Goal: Transaction & Acquisition: Purchase product/service

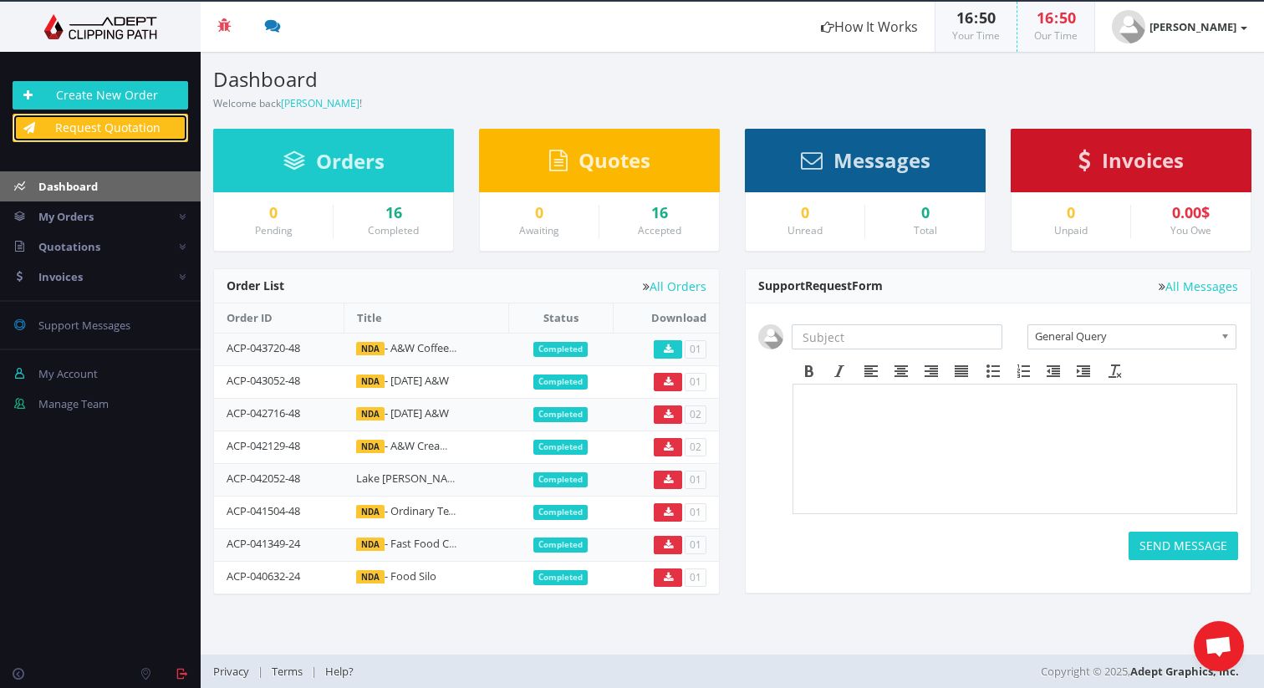
click at [96, 130] on link "Request Quotation" at bounding box center [101, 128] width 176 height 28
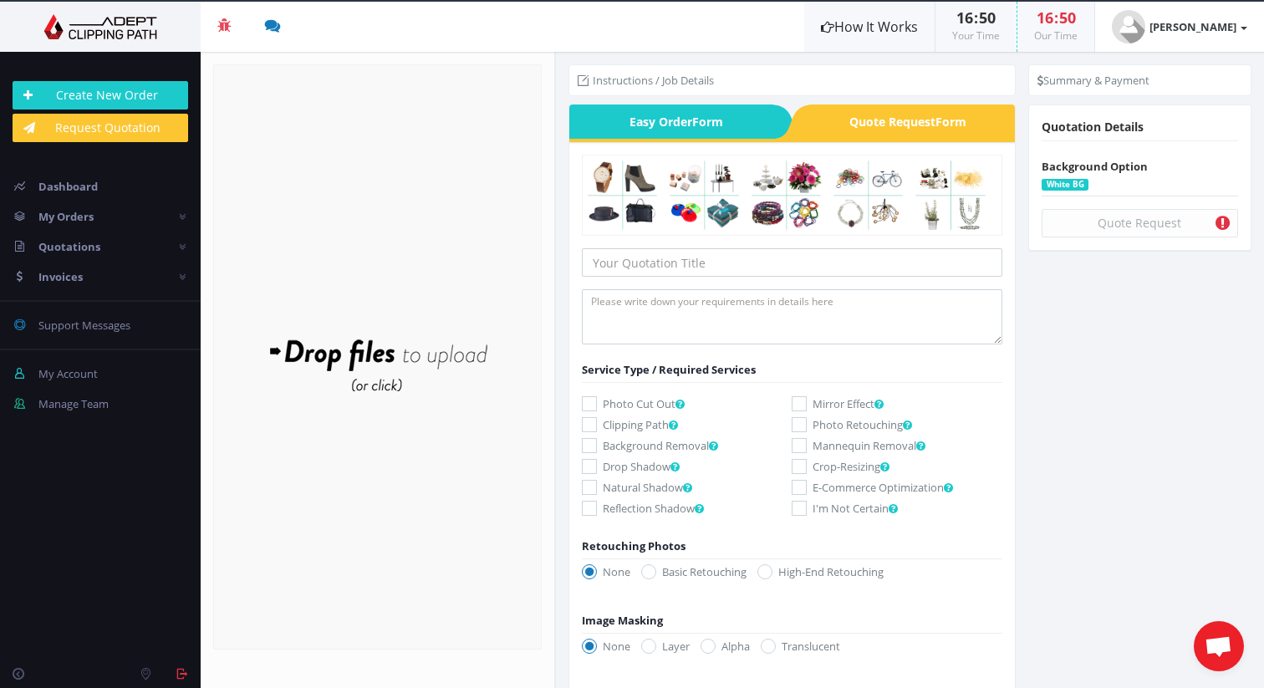
click at [889, 13] on link "How It Works" at bounding box center [869, 27] width 130 height 50
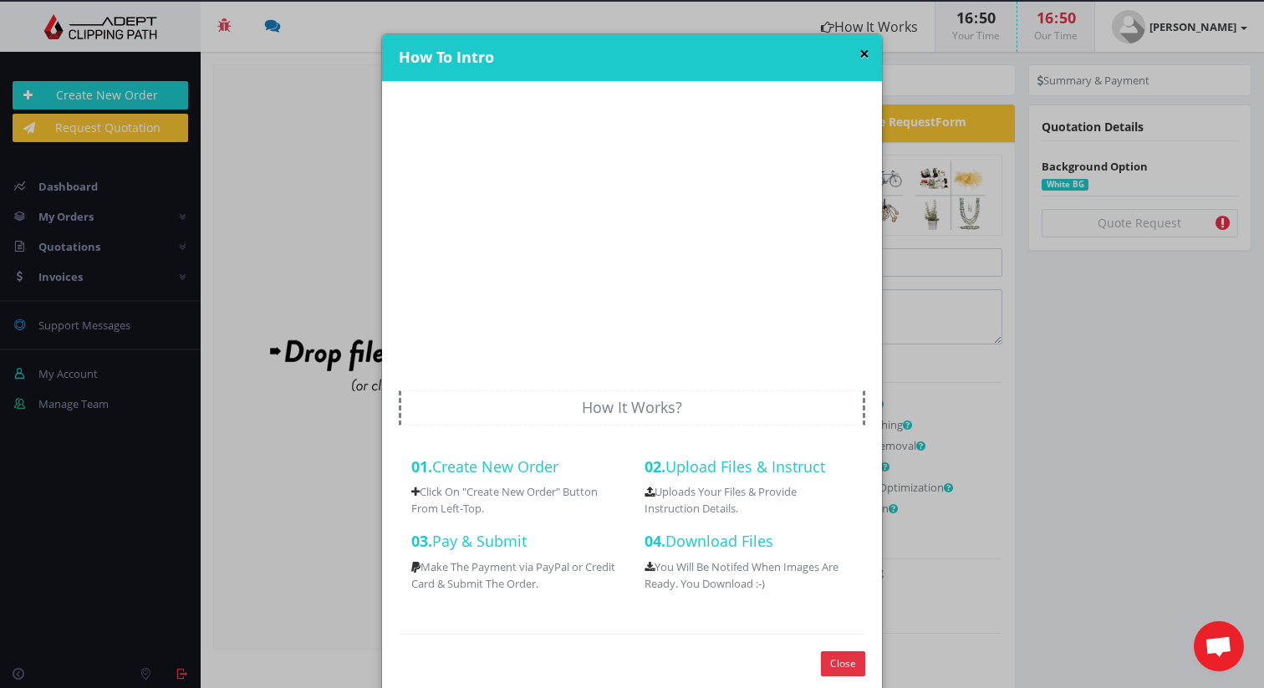
click at [860, 52] on button "×" at bounding box center [865, 54] width 10 height 18
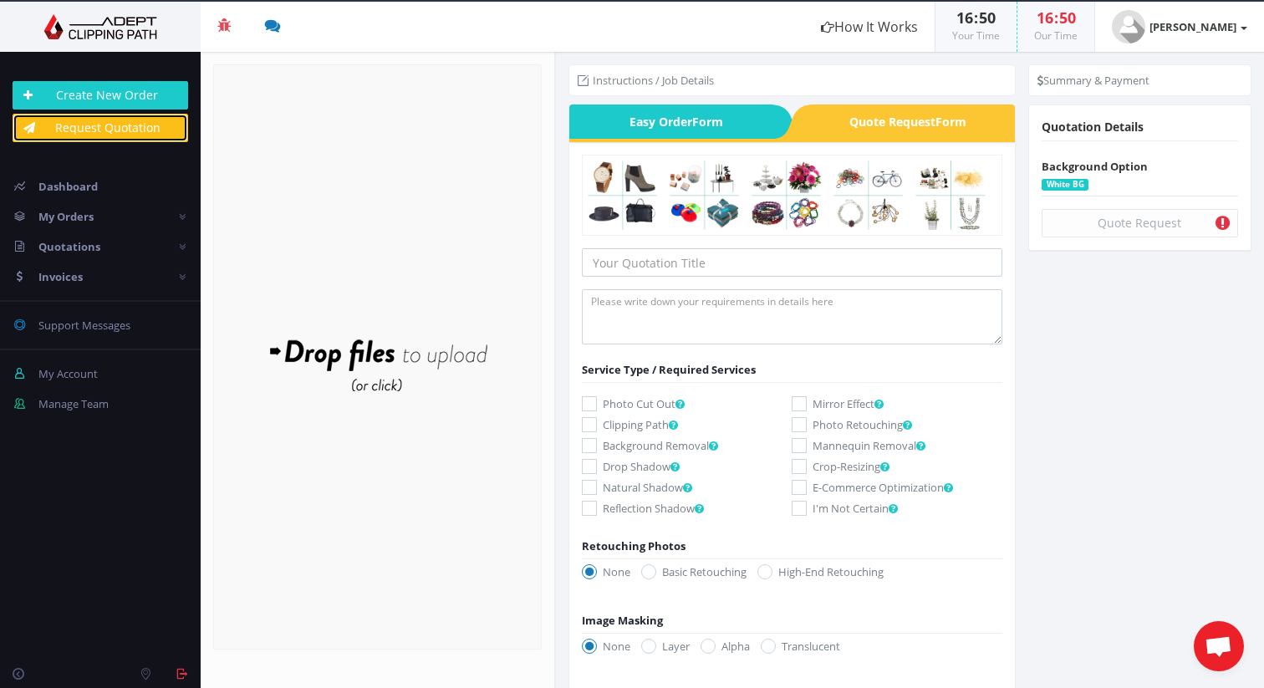
click at [116, 132] on link "Request Quotation" at bounding box center [101, 128] width 176 height 28
click at [140, 98] on link "Create New Order" at bounding box center [101, 95] width 176 height 28
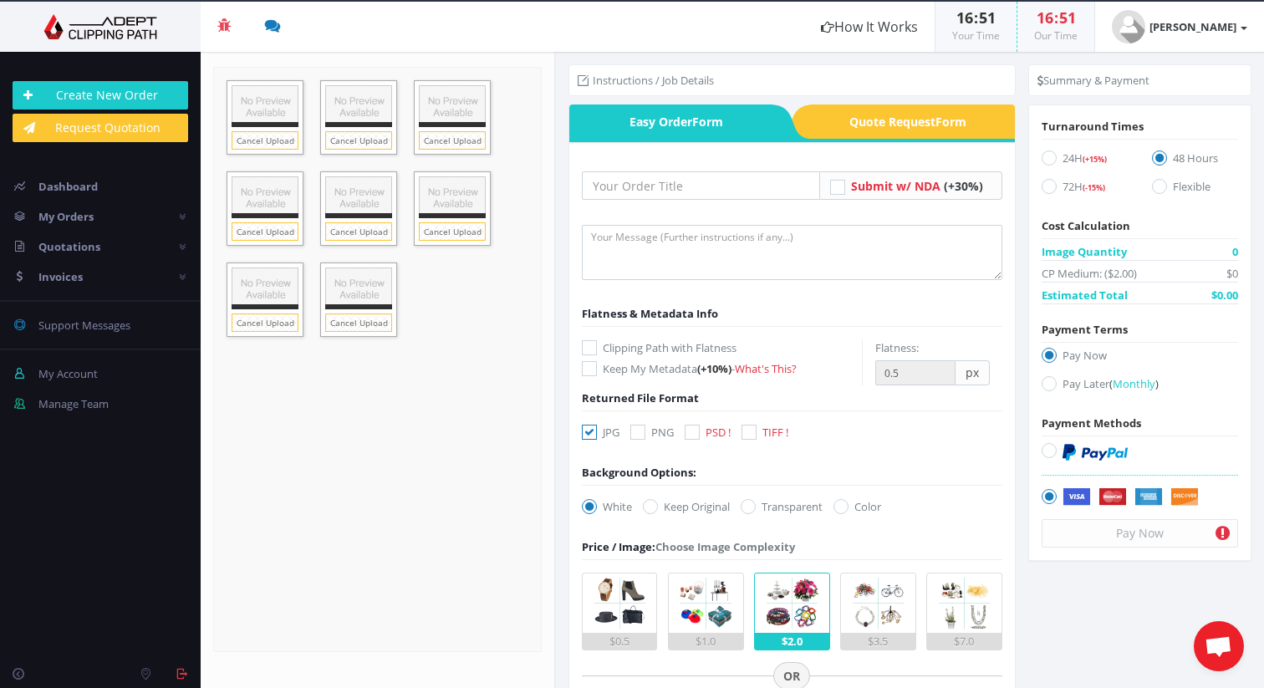
click at [457, 396] on div "Drop files here to upload" at bounding box center [378, 359] width 358 height 103
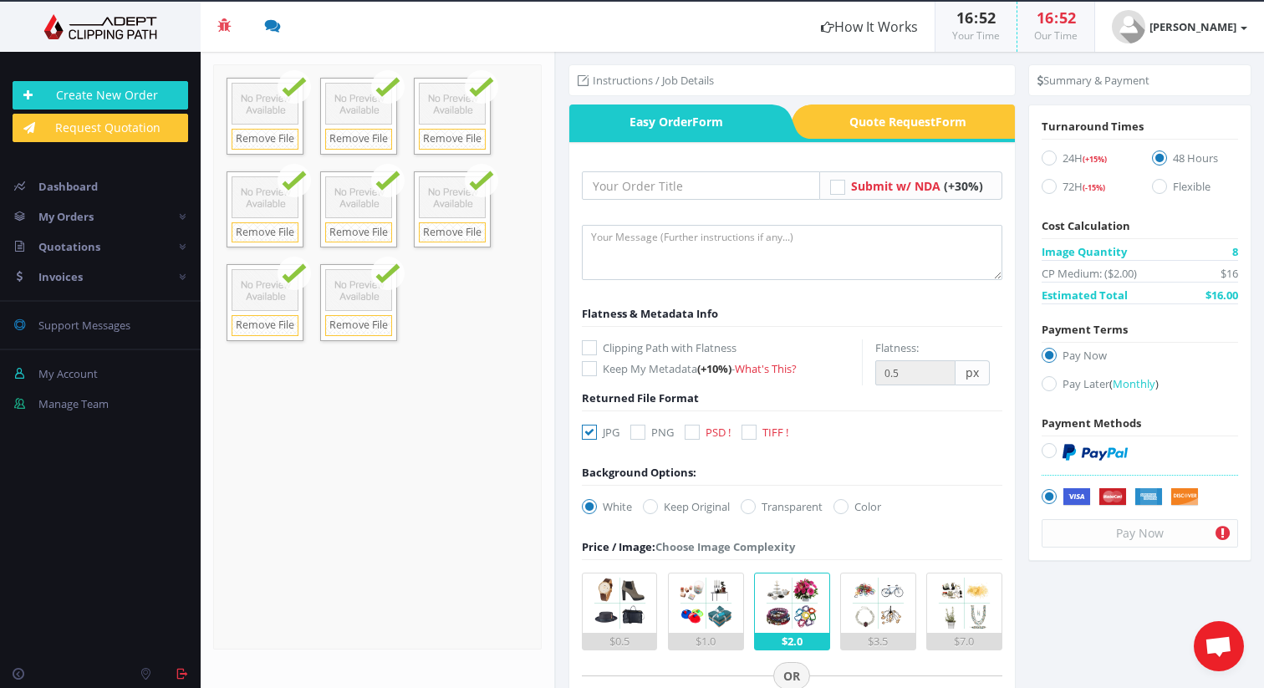
scroll to position [3, 0]
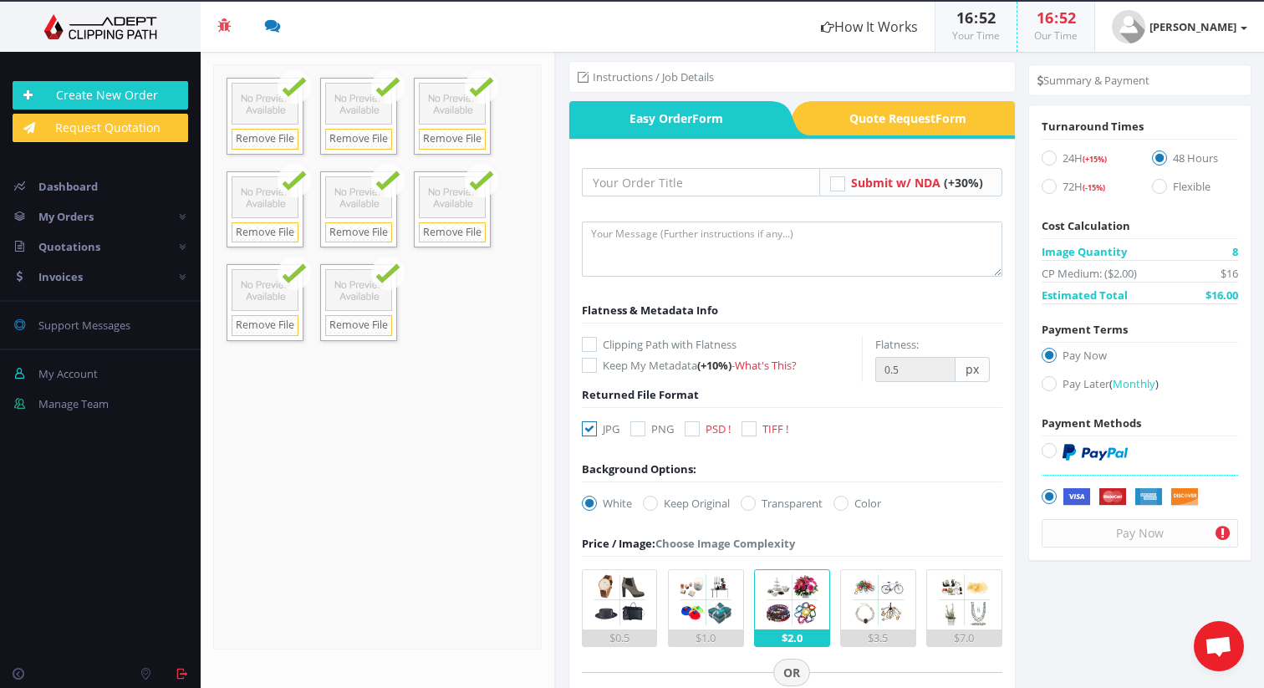
click at [1042, 156] on icon at bounding box center [1049, 158] width 15 height 15
click at [1046, 156] on input "24H (+15%)" at bounding box center [1051, 158] width 11 height 11
radio input "true"
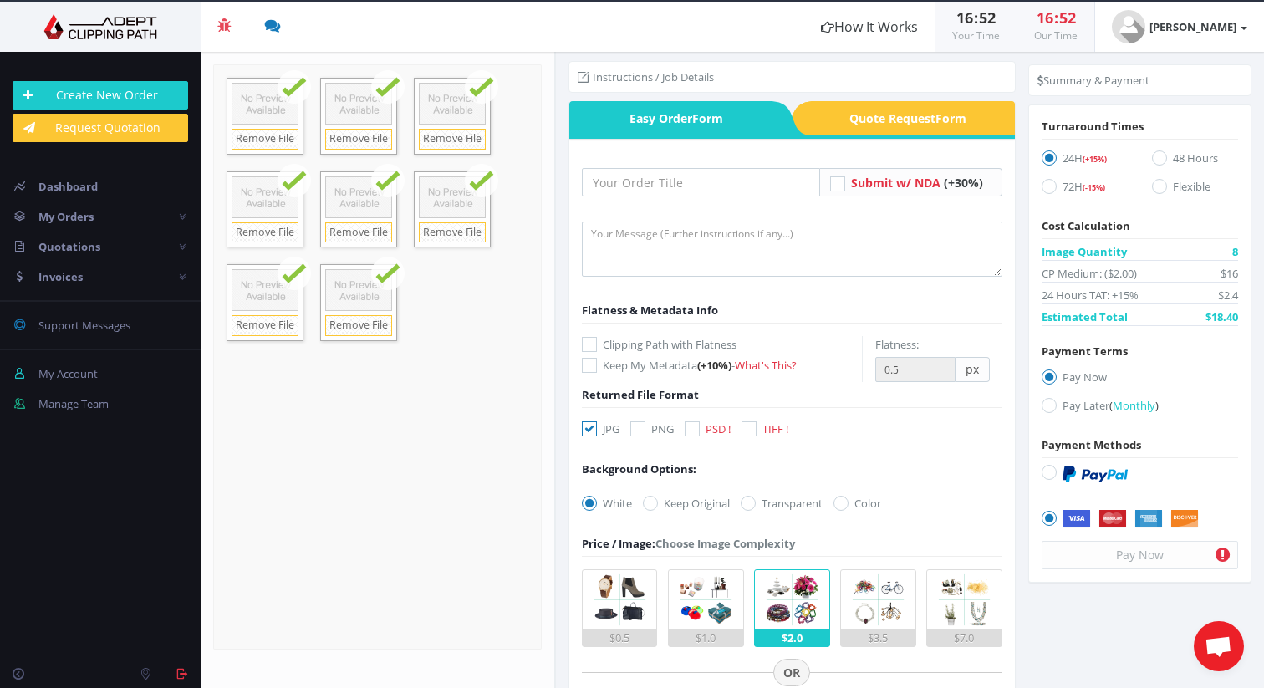
scroll to position [7, 0]
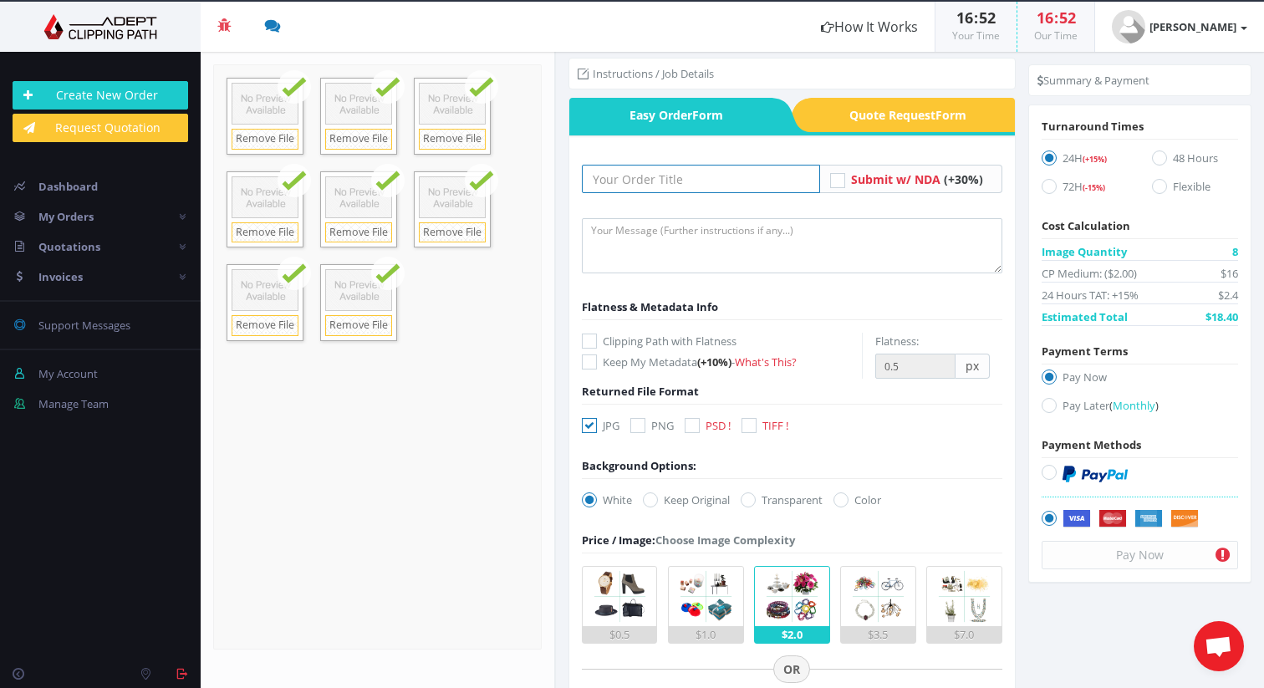
click at [689, 187] on input "text" at bounding box center [701, 179] width 238 height 28
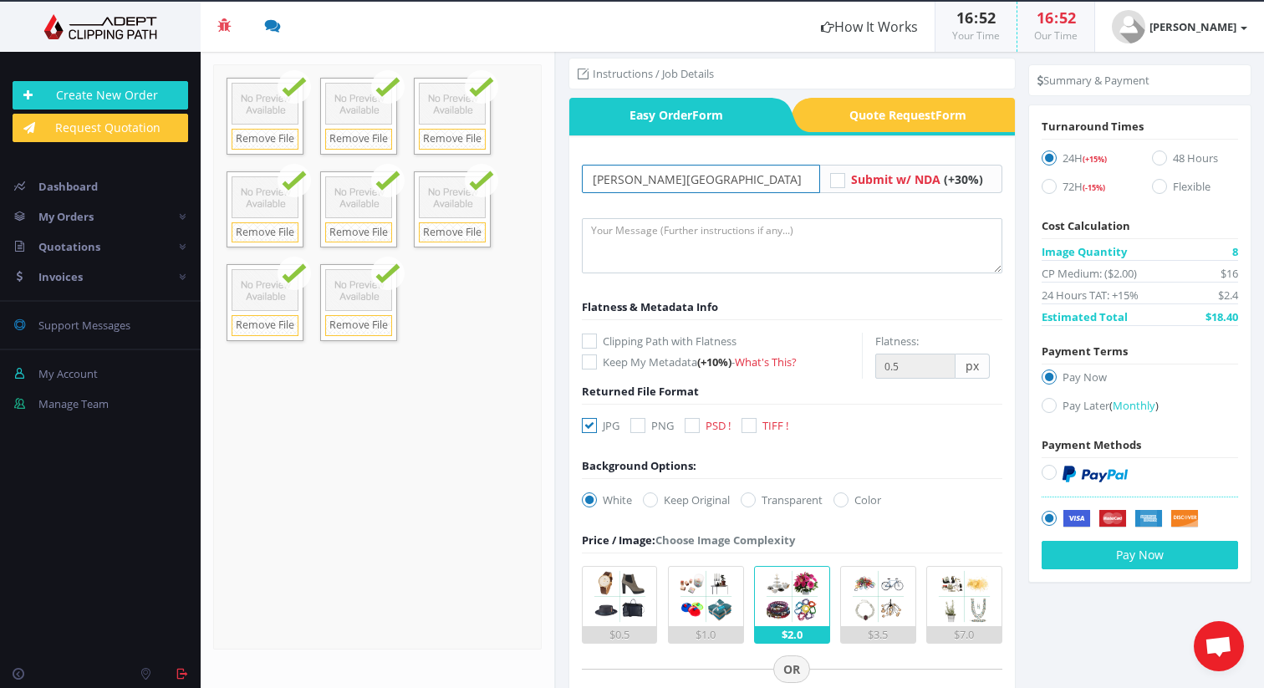
type input "George Brown College"
click at [839, 177] on icon at bounding box center [837, 180] width 15 height 15
click at [839, 177] on input "Submit w/ NDA (+30%)" at bounding box center [839, 179] width 11 height 11
checkbox input "true"
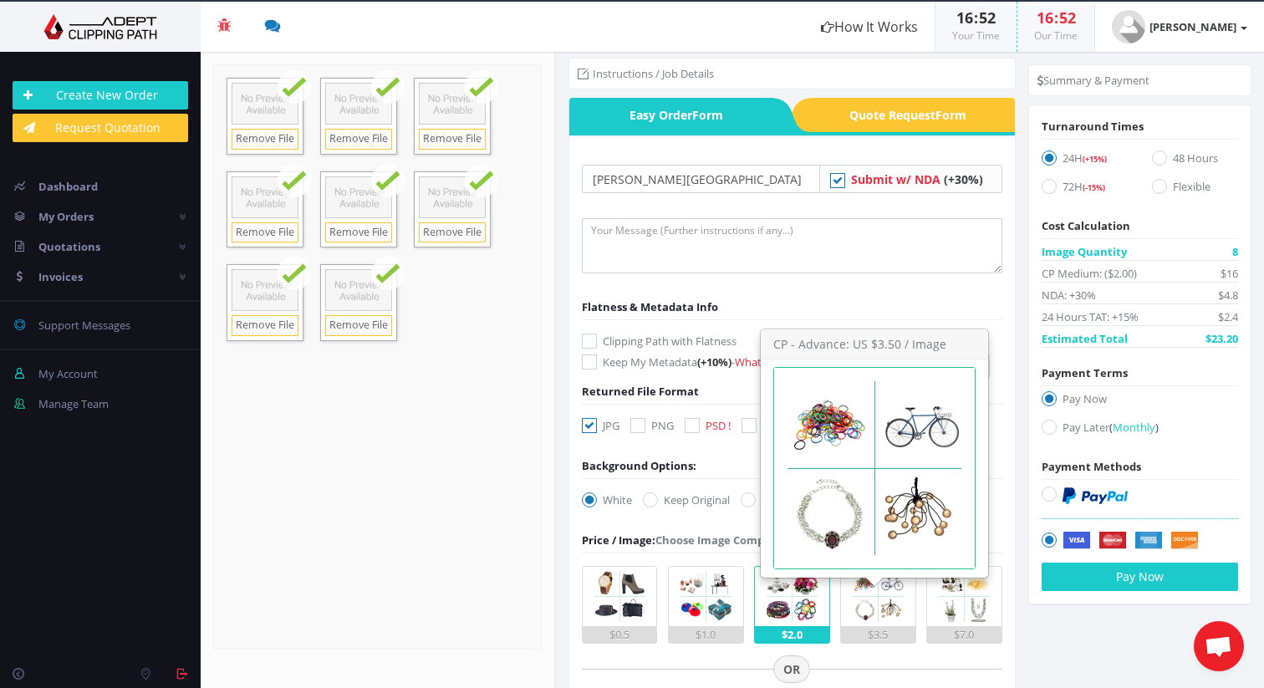
click at [861, 601] on img at bounding box center [878, 596] width 59 height 59
click at [0, 0] on input "$3.5" at bounding box center [0, 0] width 0 height 0
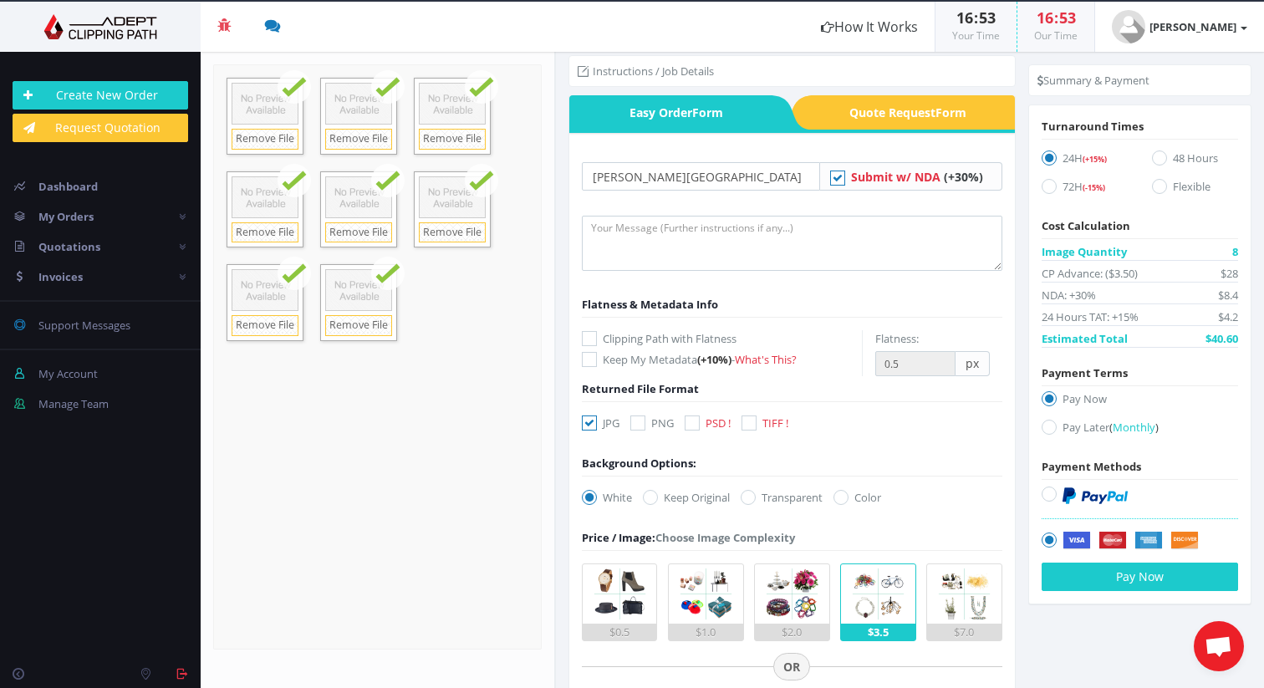
scroll to position [22, 0]
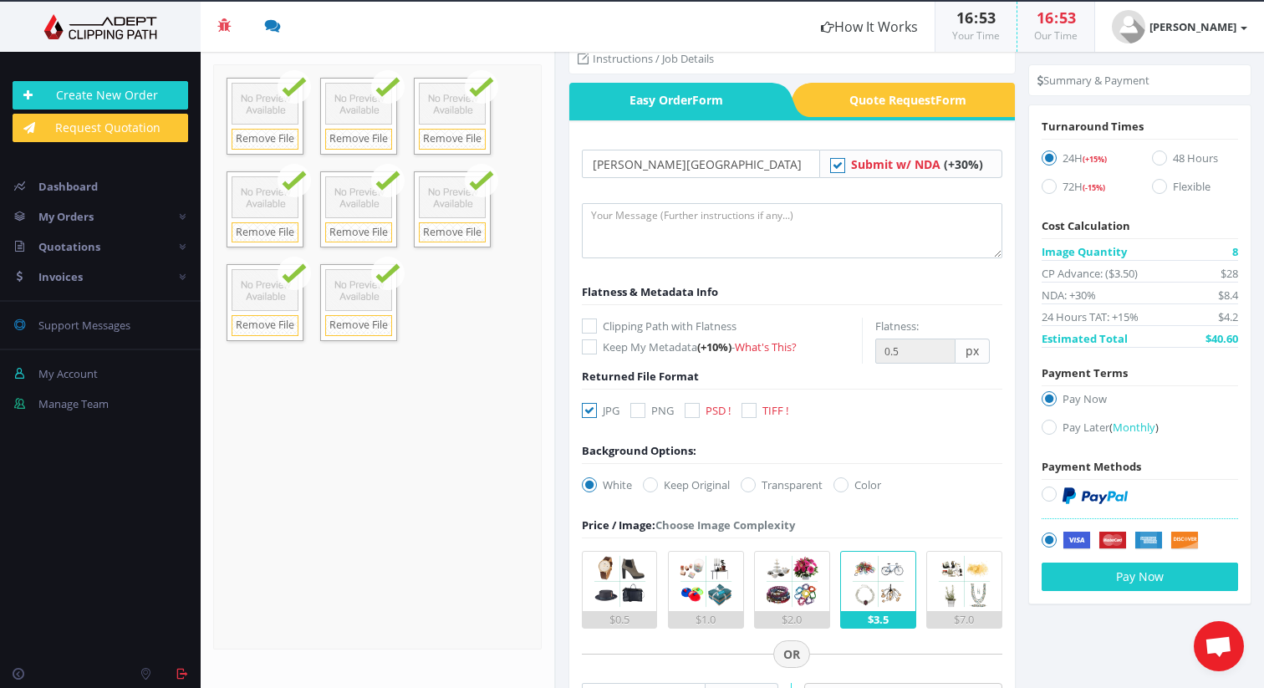
click at [589, 328] on icon at bounding box center [589, 326] width 15 height 15
click at [589, 328] on input "Clipping Path with Flatness" at bounding box center [591, 326] width 11 height 11
click at [589, 328] on icon at bounding box center [589, 326] width 15 height 15
click at [589, 328] on input "Clipping Path with Flatness" at bounding box center [591, 326] width 11 height 11
checkbox input "false"
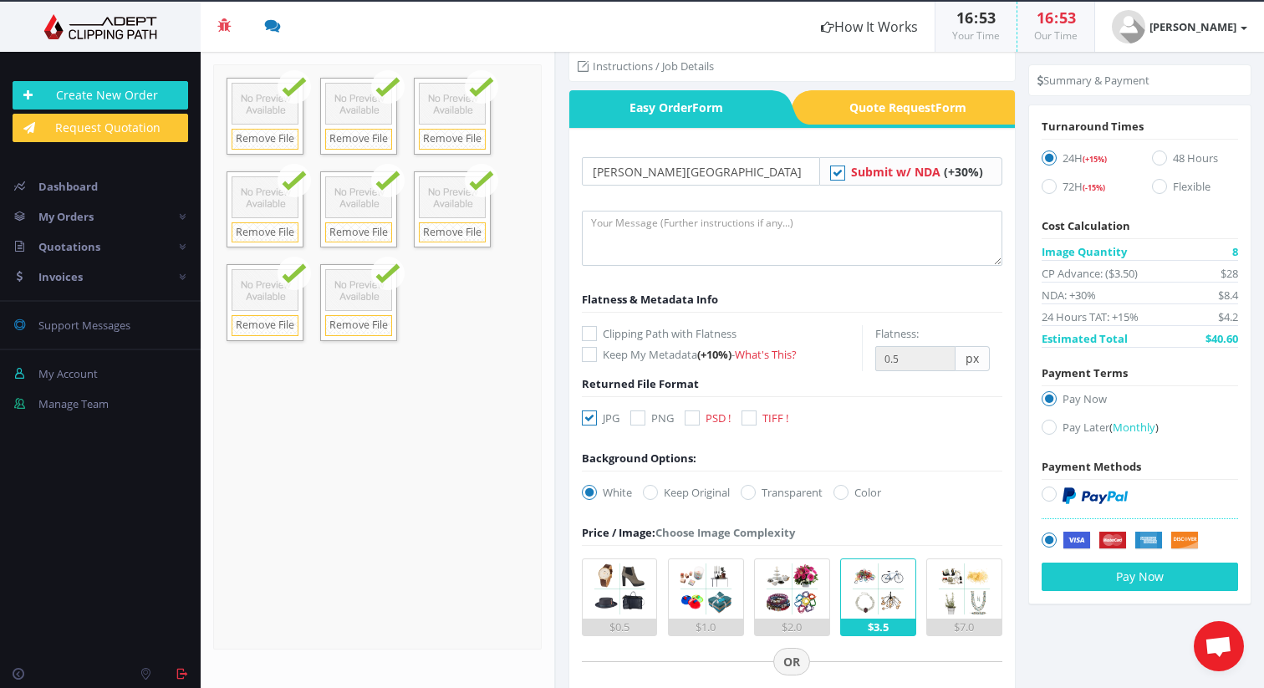
scroll to position [0, 0]
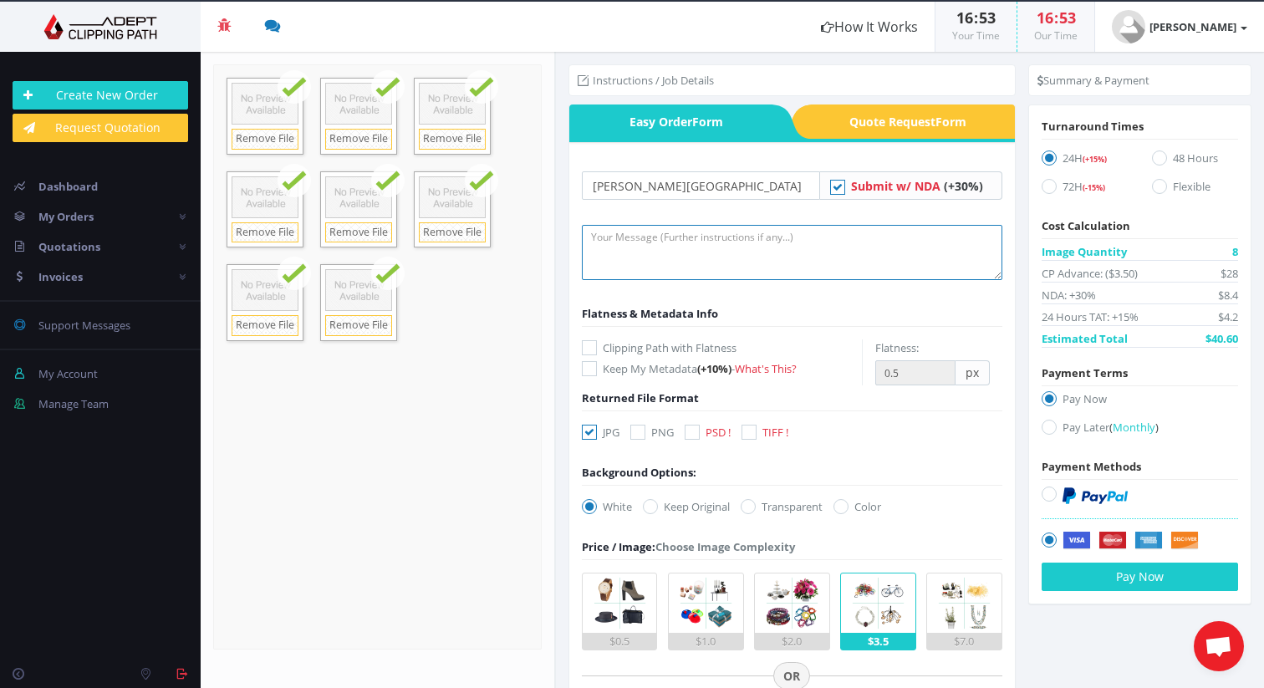
click at [753, 254] on textarea at bounding box center [792, 252] width 421 height 55
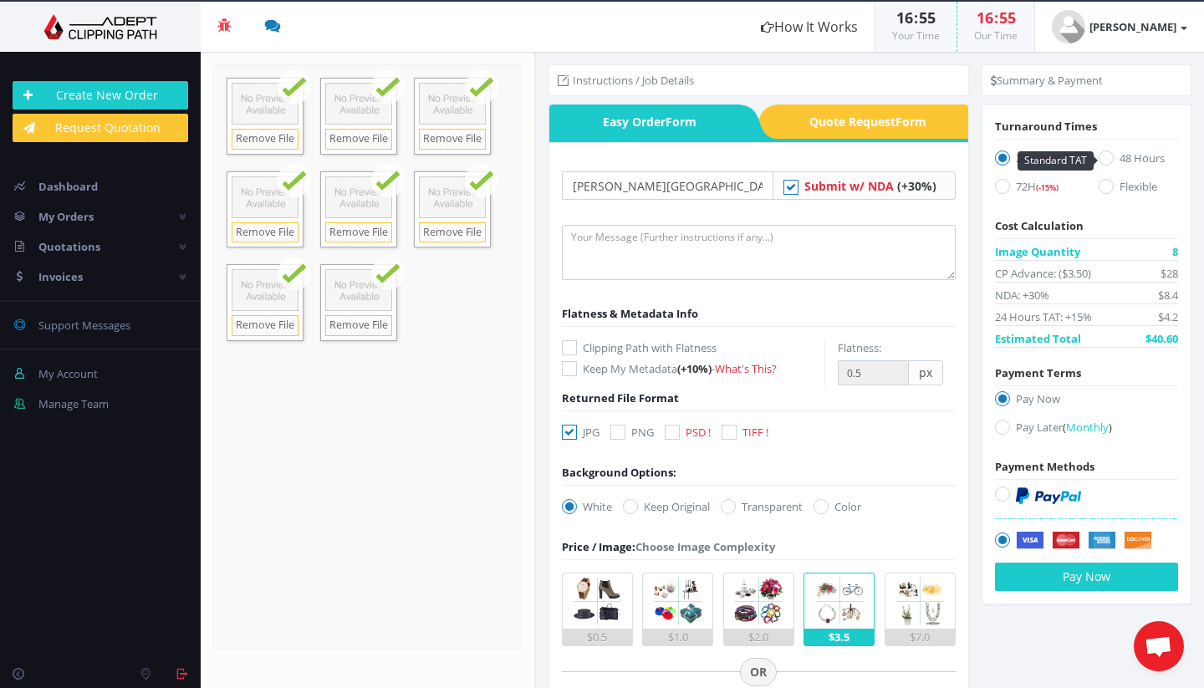
click at [1103, 157] on icon at bounding box center [1106, 158] width 15 height 15
click at [1103, 157] on input "48 Hours" at bounding box center [1108, 158] width 11 height 11
radio input "true"
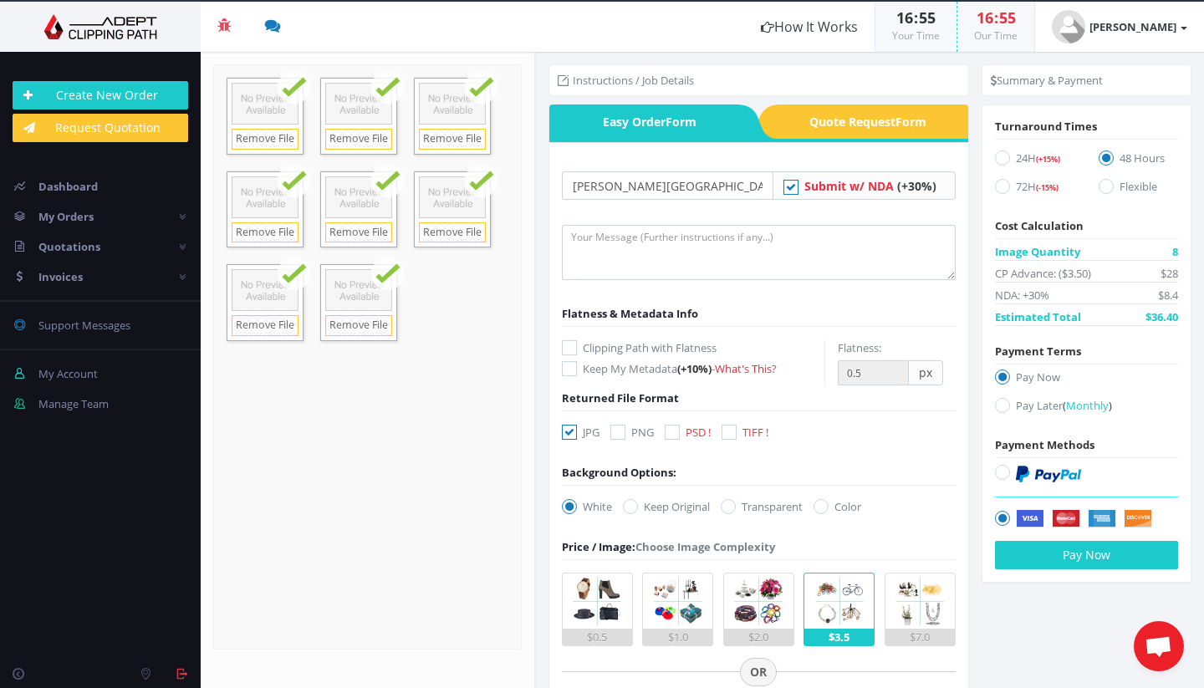
click at [998, 156] on icon at bounding box center [1002, 158] width 15 height 15
click at [999, 156] on input "24H (+15%)" at bounding box center [1004, 158] width 11 height 11
radio input "true"
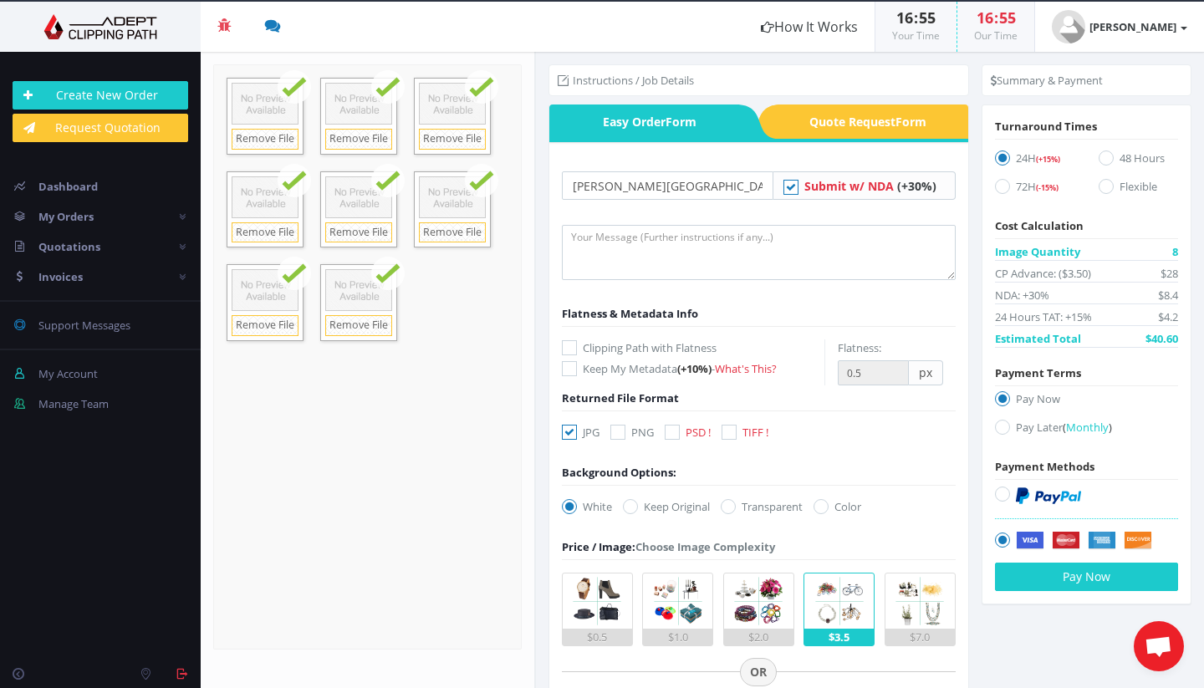
click at [564, 346] on icon at bounding box center [569, 347] width 15 height 15
click at [566, 346] on input "Clipping Path with Flatness" at bounding box center [571, 348] width 11 height 11
click at [565, 346] on icon at bounding box center [569, 347] width 15 height 15
click at [566, 346] on input "Clipping Path with Flatness" at bounding box center [571, 348] width 11 height 11
checkbox input "false"
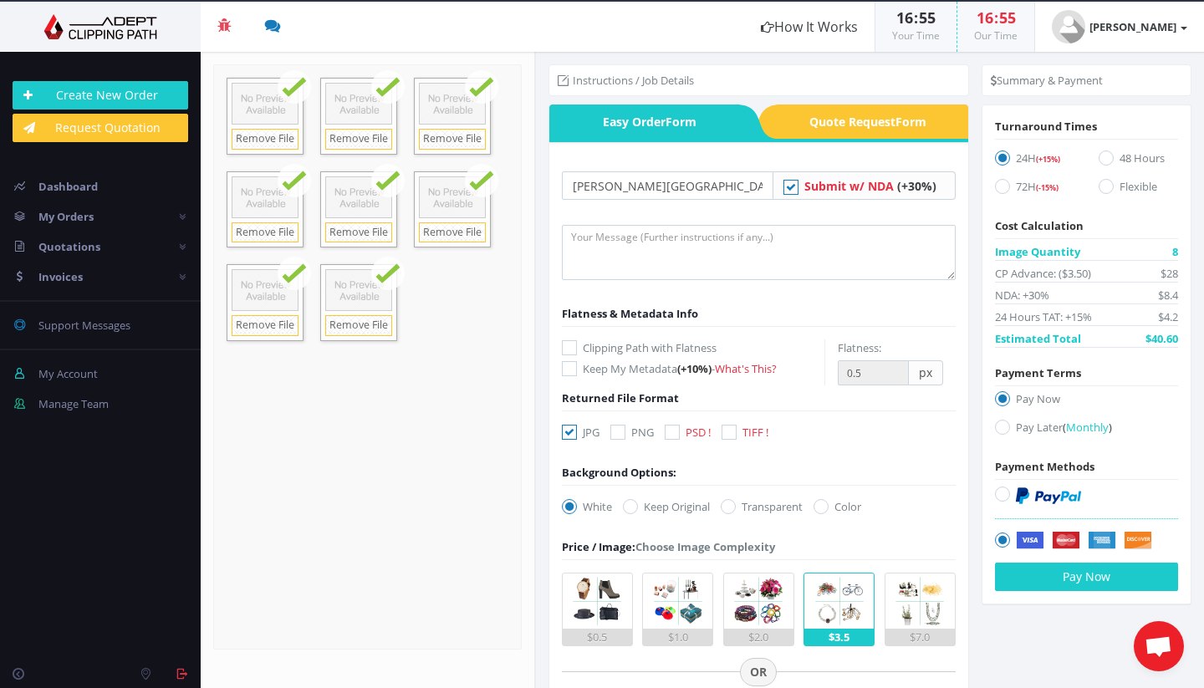
click at [997, 492] on icon at bounding box center [1002, 494] width 15 height 15
click at [999, 492] on input "radio" at bounding box center [1004, 494] width 11 height 11
radio input "true"
click at [691, 258] on textarea at bounding box center [759, 252] width 394 height 55
type textarea "Path out people"
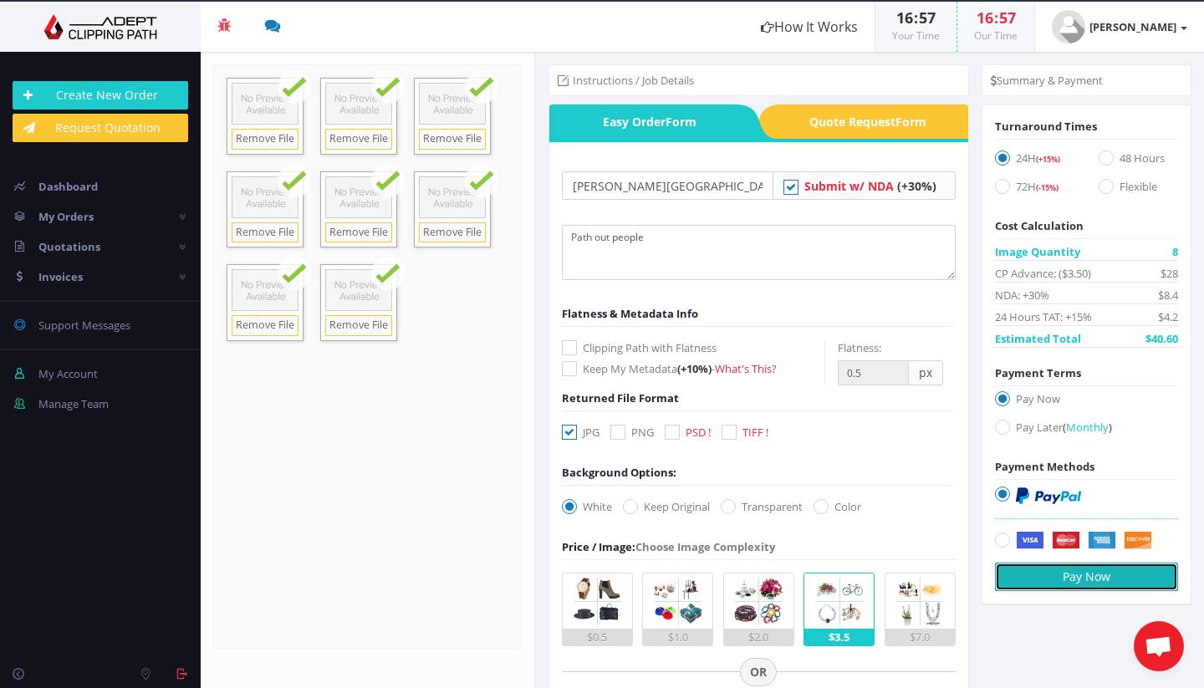
click at [1064, 570] on button "Pay Now" at bounding box center [1086, 577] width 183 height 28
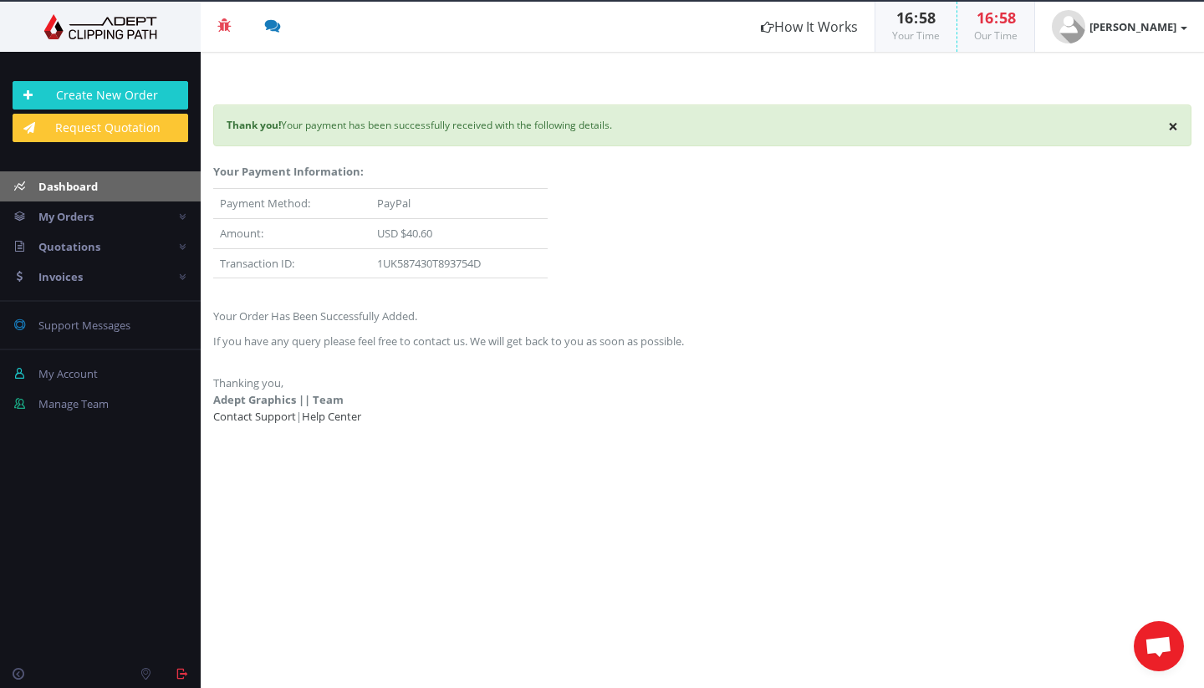
click at [54, 186] on span "Dashboard" at bounding box center [67, 186] width 59 height 15
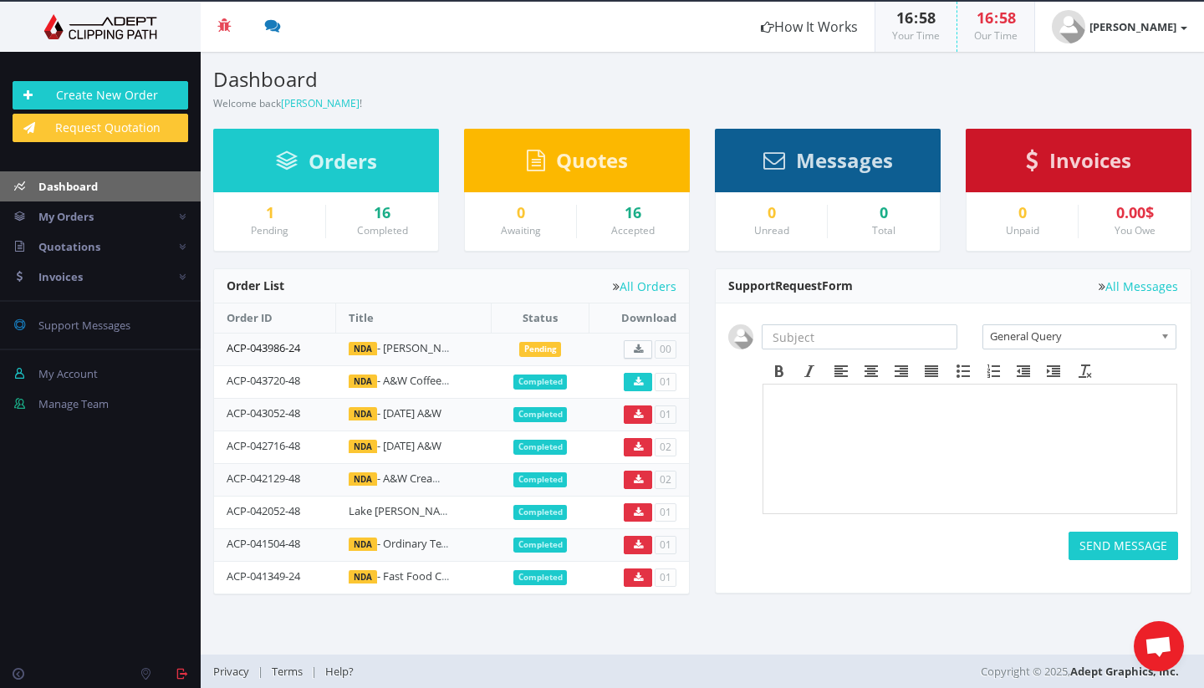
click at [279, 350] on link "ACP-043986-24" at bounding box center [264, 347] width 74 height 15
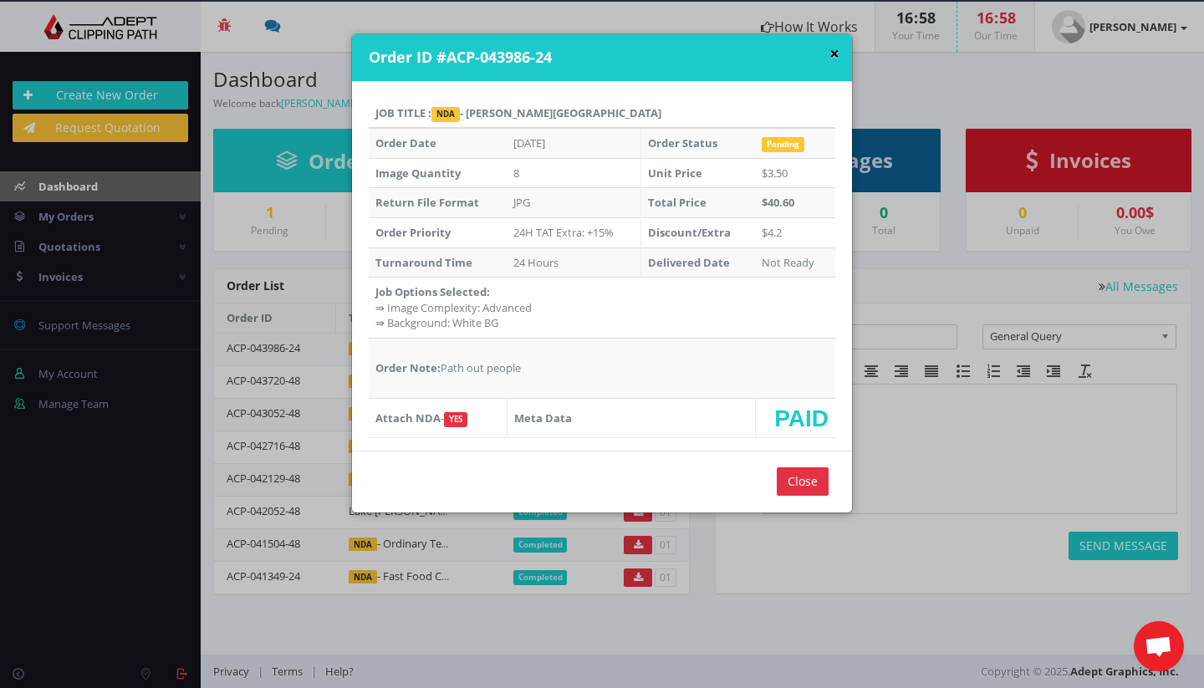
click at [829, 56] on button "×" at bounding box center [834, 54] width 10 height 18
